Goal: Information Seeking & Learning: Learn about a topic

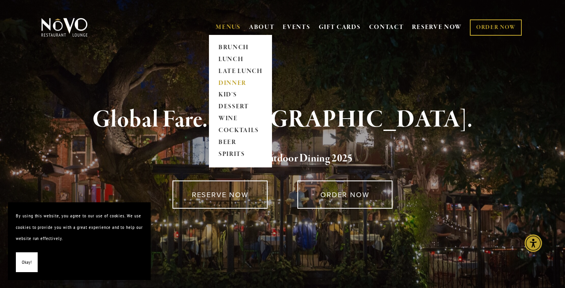
click at [230, 82] on link "DINNER" at bounding box center [241, 83] width 50 height 12
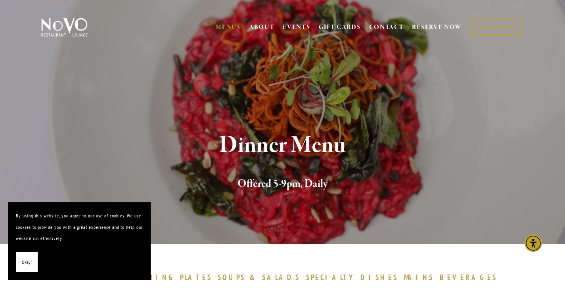
scroll to position [280, 0]
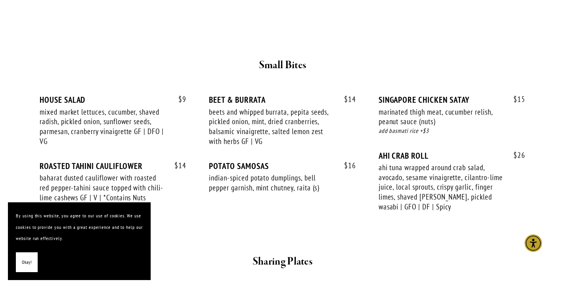
click at [26, 260] on span "Okay!" at bounding box center [27, 261] width 10 height 11
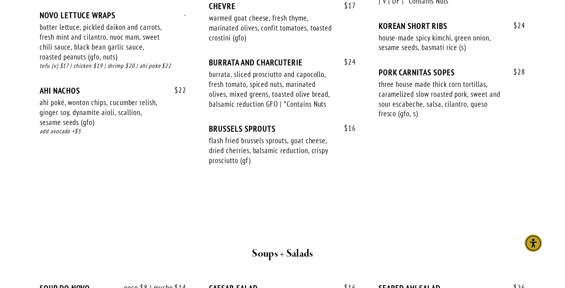
scroll to position [0, 0]
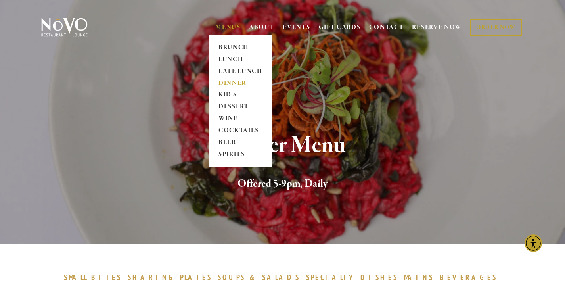
click at [223, 27] on link "MENUS" at bounding box center [228, 27] width 25 height 8
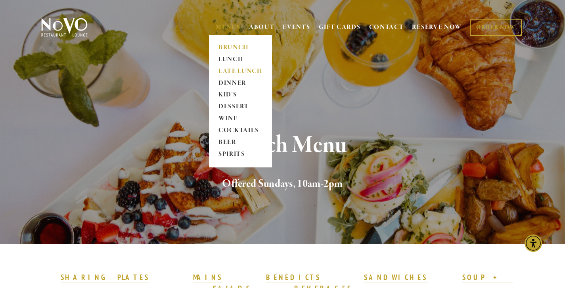
click at [231, 69] on link "LATE LUNCH" at bounding box center [241, 71] width 50 height 12
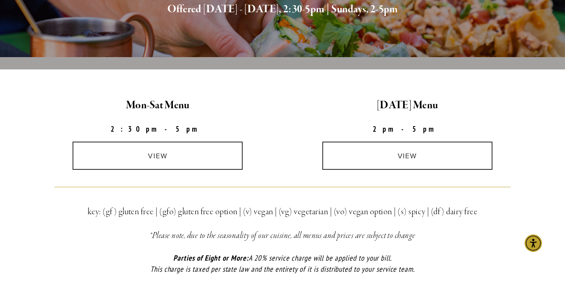
scroll to position [187, 0]
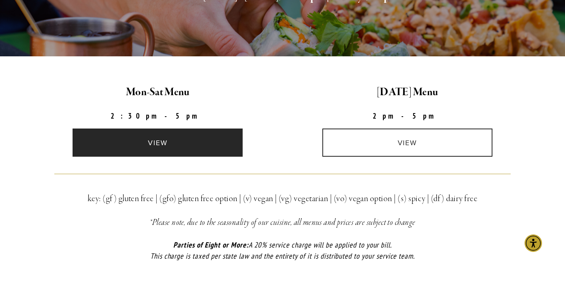
click at [152, 145] on link "view" at bounding box center [158, 142] width 170 height 28
